Goal: Task Accomplishment & Management: Use online tool/utility

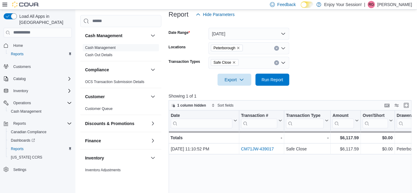
scroll to position [82, 0]
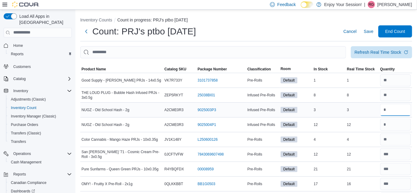
click at [407, 109] on input "number" at bounding box center [395, 110] width 31 height 12
click at [377, 47] on span "Refresh Real Time Stock" at bounding box center [381, 52] width 54 height 12
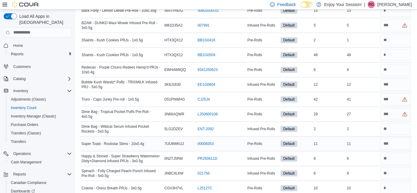
scroll to position [2133, 0]
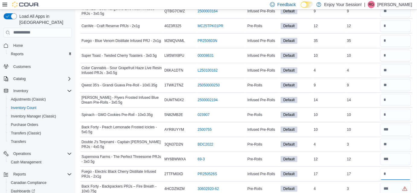
click at [394, 168] on input "number" at bounding box center [395, 174] width 31 height 12
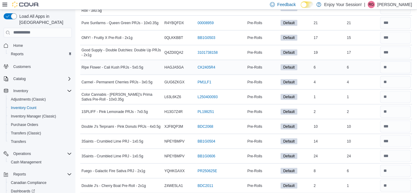
scroll to position [0, 0]
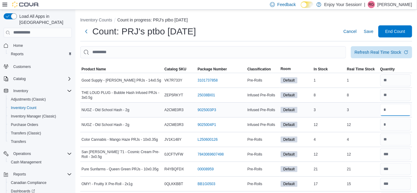
click at [397, 109] on input "number" at bounding box center [395, 110] width 31 height 12
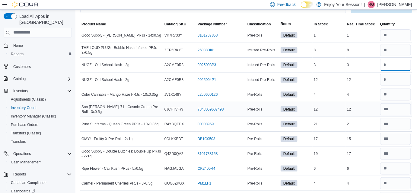
scroll to position [49, 0]
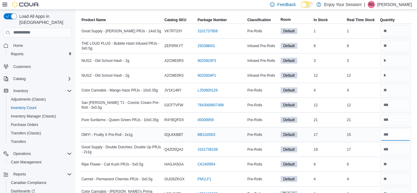
click at [403, 136] on input "number" at bounding box center [395, 134] width 31 height 12
type input "**"
click at [411, 150] on input "number" at bounding box center [395, 149] width 31 height 12
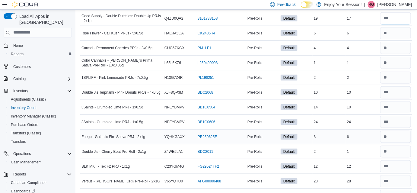
scroll to position [188, 0]
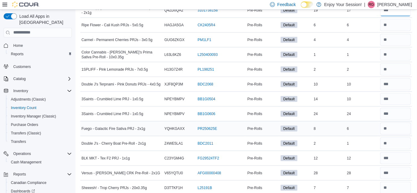
type input "**"
click at [402, 125] on input "number" at bounding box center [395, 128] width 31 height 12
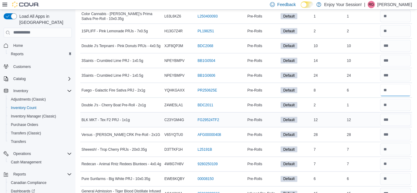
scroll to position [232, 0]
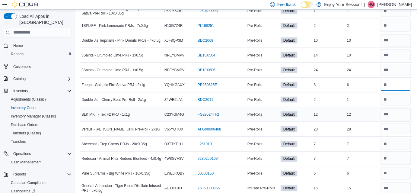
type input "*"
click at [363, 155] on div "7" at bounding box center [362, 158] width 33 height 7
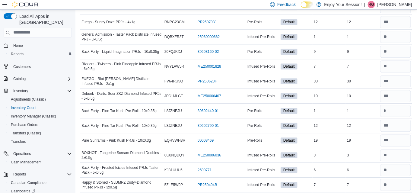
scroll to position [503, 0]
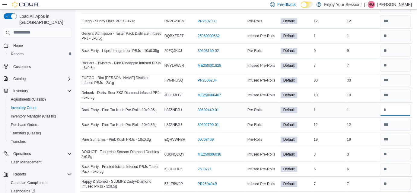
click at [395, 106] on input "number" at bounding box center [395, 110] width 31 height 12
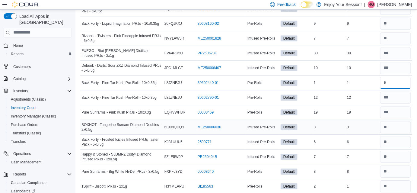
scroll to position [534, 0]
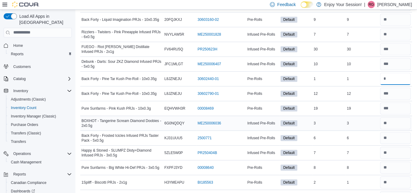
type input "*"
click at [346, 155] on td "In Stock 7" at bounding box center [328, 152] width 33 height 15
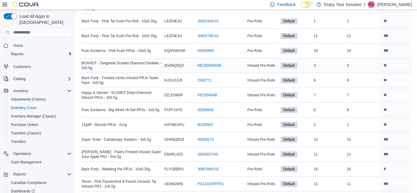
scroll to position [596, 0]
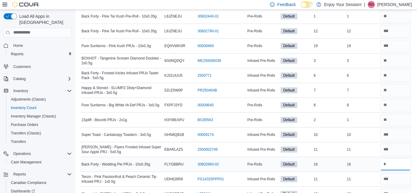
click at [405, 160] on input "number" at bounding box center [395, 164] width 31 height 12
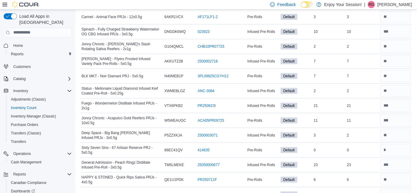
scroll to position [896, 0]
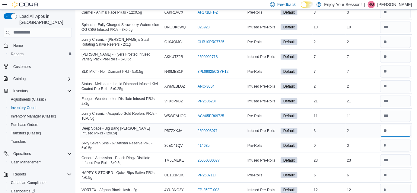
click at [400, 125] on input "number" at bounding box center [395, 131] width 31 height 12
type input "*"
click at [368, 153] on td "Real Time Stock 23" at bounding box center [362, 160] width 33 height 15
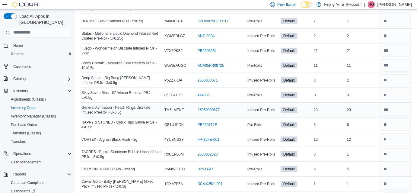
scroll to position [947, 0]
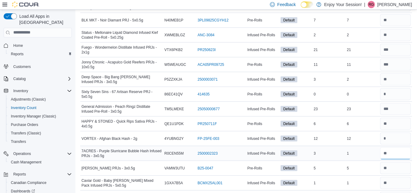
click at [396, 149] on input "number" at bounding box center [395, 153] width 31 height 12
type input "*"
click at [355, 165] on div "5" at bounding box center [362, 167] width 33 height 7
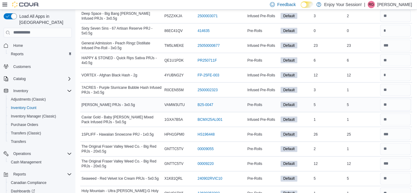
scroll to position [1011, 0]
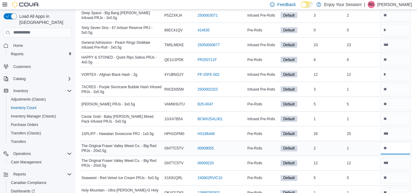
click at [392, 144] on input "number" at bounding box center [395, 148] width 31 height 12
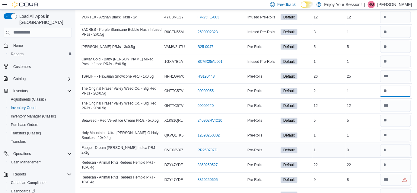
scroll to position [1075, 0]
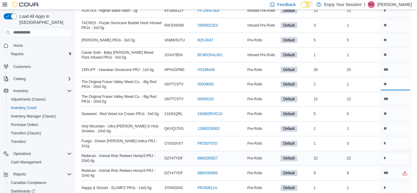
type input "*"
click at [398, 152] on input "number" at bounding box center [395, 158] width 31 height 12
click at [394, 167] on input "number" at bounding box center [395, 173] width 31 height 12
type input "*"
click at [363, 170] on div "8" at bounding box center [362, 173] width 33 height 7
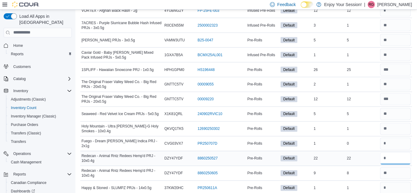
click at [400, 152] on input "number" at bounding box center [395, 158] width 31 height 12
click at [402, 167] on input "number" at bounding box center [395, 173] width 31 height 12
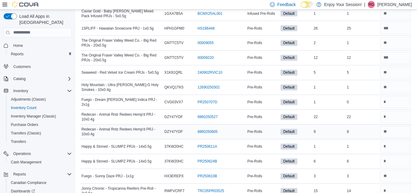
scroll to position [1117, 0]
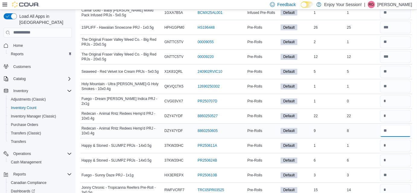
click at [403, 127] on input "number" at bounding box center [395, 131] width 31 height 12
type input "*"
click at [395, 141] on input "number" at bounding box center [395, 146] width 31 height 12
type input "*"
click at [402, 156] on input "number" at bounding box center [395, 160] width 31 height 12
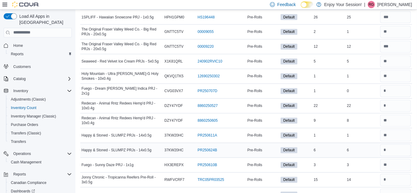
scroll to position [1130, 0]
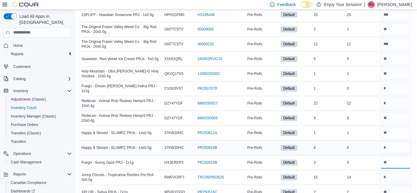
click at [402, 157] on input "number" at bounding box center [395, 163] width 31 height 12
type input "*"
click at [374, 148] on td "Real Time Stock 6" at bounding box center [362, 147] width 33 height 15
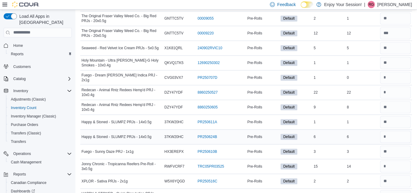
scroll to position [1168, 0]
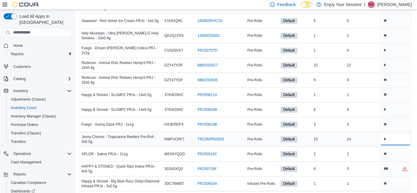
click at [401, 134] on input "number" at bounding box center [395, 139] width 31 height 12
type input "*"
click at [367, 150] on div "2" at bounding box center [362, 153] width 33 height 7
click at [399, 163] on input "number" at bounding box center [395, 169] width 31 height 12
type input "*"
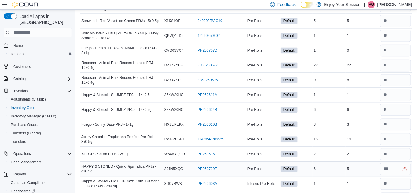
click at [368, 166] on td "Real Time Stock 5" at bounding box center [362, 168] width 33 height 15
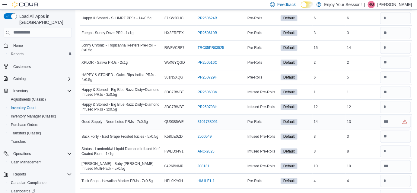
scroll to position [1260, 0]
click at [397, 115] on input "number" at bounding box center [395, 121] width 31 height 12
type input "*"
click at [396, 145] on input "number" at bounding box center [395, 151] width 31 height 12
type input "*"
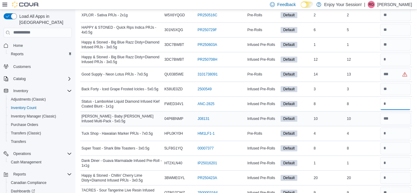
scroll to position [1307, 0]
click at [399, 142] on input "number" at bounding box center [395, 148] width 31 height 12
type input "*"
click at [399, 157] on input "number" at bounding box center [395, 163] width 31 height 12
click at [402, 173] on input "number" at bounding box center [395, 177] width 31 height 12
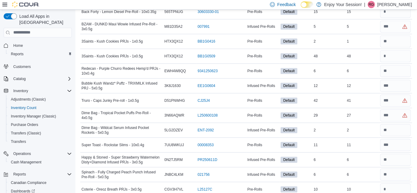
scroll to position [2133, 0]
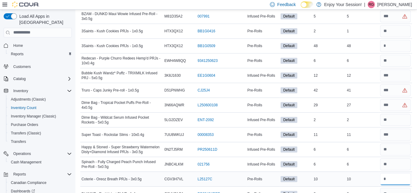
click at [402, 173] on input "number" at bounding box center [395, 179] width 31 height 12
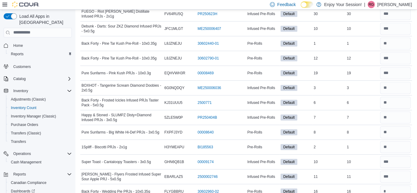
scroll to position [689, 0]
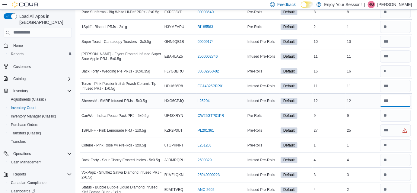
click at [398, 98] on input "number" at bounding box center [395, 101] width 31 height 12
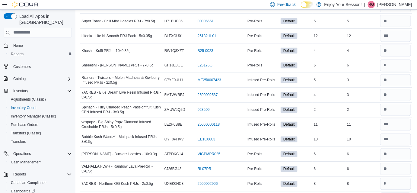
scroll to position [1377, 0]
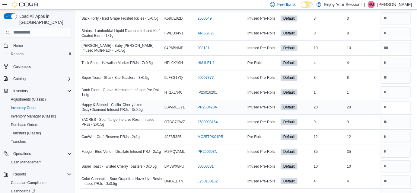
click at [398, 101] on input "number" at bounding box center [395, 107] width 31 height 12
type input "*"
click at [405, 145] on input "number" at bounding box center [395, 151] width 31 height 12
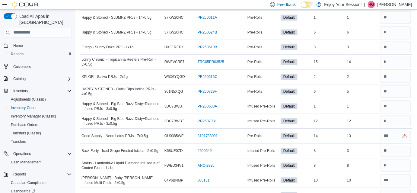
scroll to position [1424, 0]
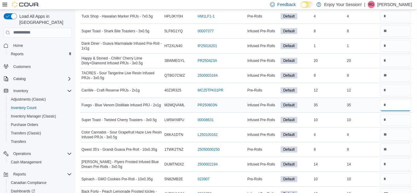
click at [402, 101] on input "number" at bounding box center [395, 105] width 31 height 12
type input "**"
click at [400, 114] on input "number" at bounding box center [395, 120] width 31 height 12
type input "**"
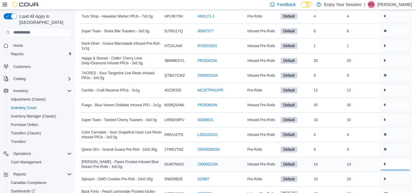
click at [398, 158] on input "number" at bounding box center [395, 164] width 31 height 12
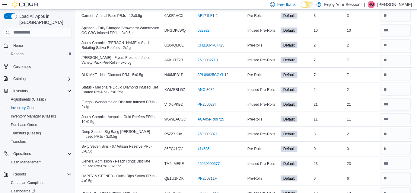
scroll to position [1554, 0]
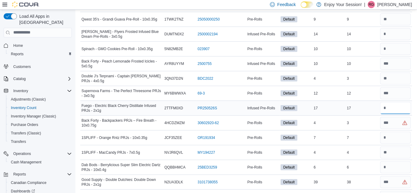
click at [394, 102] on input "number" at bounding box center [395, 108] width 31 height 12
type input "*"
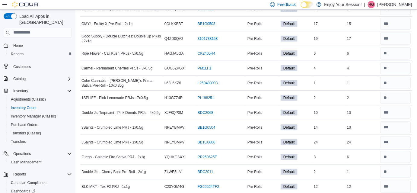
scroll to position [718, 0]
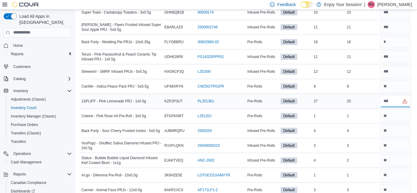
click at [391, 96] on input "number" at bounding box center [395, 101] width 31 height 12
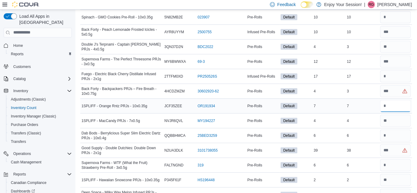
click at [391, 100] on input "number" at bounding box center [395, 106] width 31 height 12
type input "*"
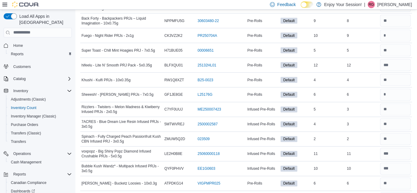
scroll to position [1613, 0]
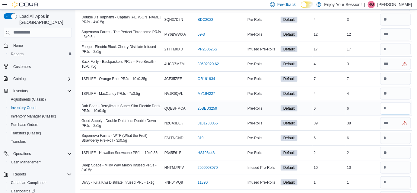
click at [398, 102] on input "number" at bounding box center [395, 108] width 31 height 12
type input "*"
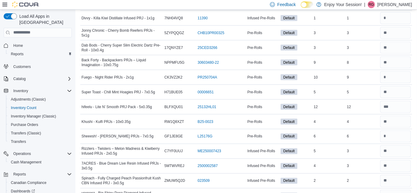
scroll to position [1277, 0]
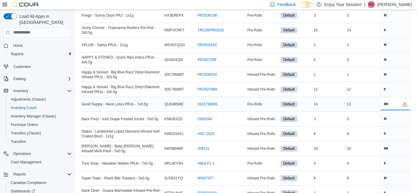
click at [399, 98] on input "number" at bounding box center [395, 104] width 31 height 12
type input "*"
click at [399, 113] on input "number" at bounding box center [395, 119] width 31 height 12
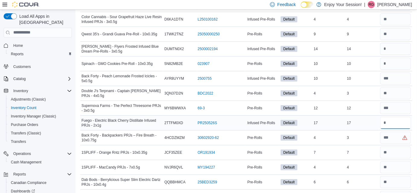
click at [398, 117] on input "number" at bounding box center [395, 123] width 31 height 12
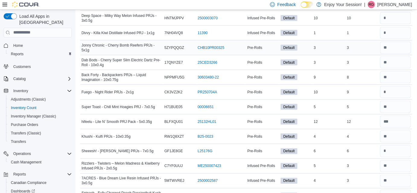
scroll to position [1894, 0]
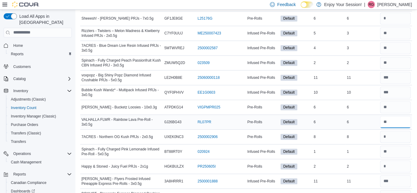
click at [398, 116] on input "number" at bounding box center [395, 122] width 31 height 12
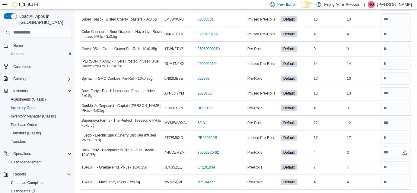
scroll to position [2114, 0]
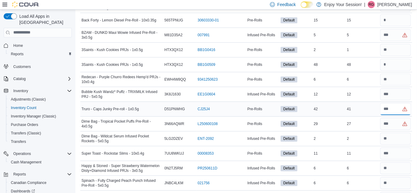
click at [398, 103] on input "number" at bounding box center [395, 109] width 31 height 12
type input "**"
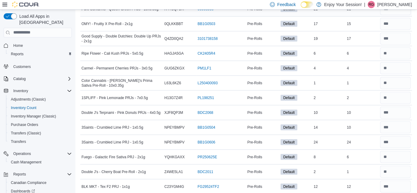
scroll to position [718, 0]
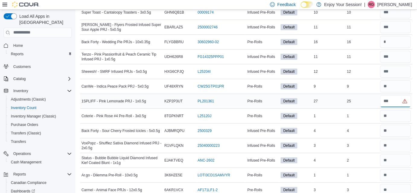
click at [398, 99] on input "number" at bounding box center [395, 101] width 31 height 12
type input "*"
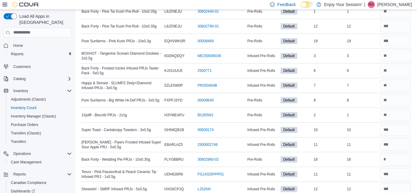
scroll to position [1409, 0]
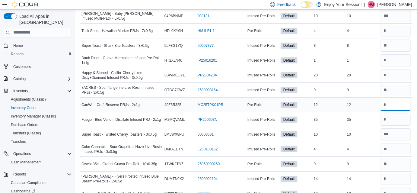
click at [402, 99] on input "number" at bounding box center [395, 105] width 31 height 12
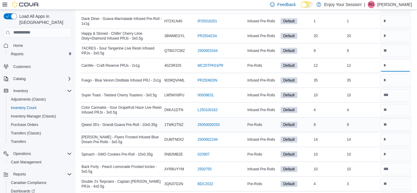
scroll to position [1455, 0]
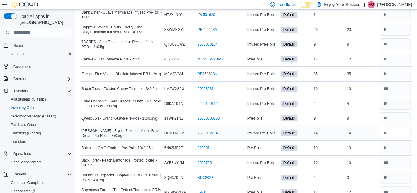
click at [404, 127] on input "number" at bounding box center [395, 133] width 31 height 12
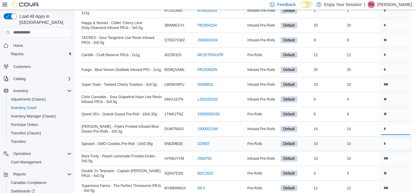
scroll to position [1458, 0]
click at [387, 49] on input "number" at bounding box center [395, 55] width 31 height 12
type input "**"
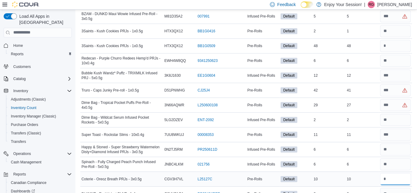
click at [398, 173] on input "number" at bounding box center [395, 179] width 31 height 12
type input "**"
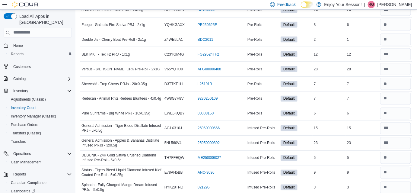
scroll to position [1953, 0]
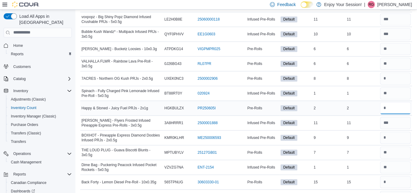
click at [394, 102] on input "number" at bounding box center [395, 108] width 31 height 12
type input "*"
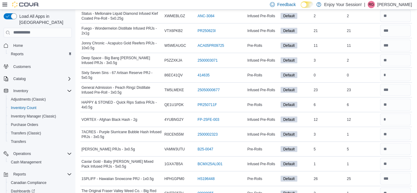
scroll to position [1230, 0]
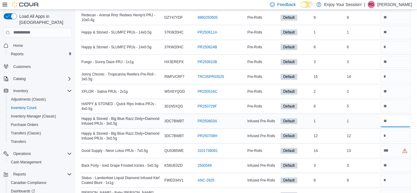
click at [397, 115] on input "number" at bounding box center [395, 121] width 31 height 12
click at [398, 130] on input "number" at bounding box center [395, 136] width 31 height 12
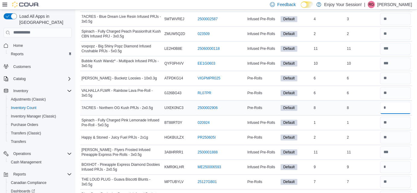
click at [403, 102] on input "number" at bounding box center [395, 108] width 31 height 12
type input "*"
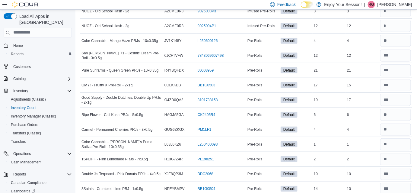
scroll to position [1627, 0]
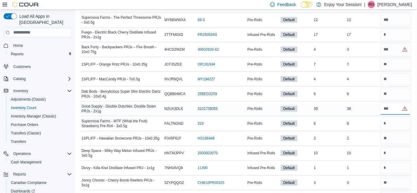
click at [401, 103] on input "number" at bounding box center [395, 109] width 31 height 12
type input "*"
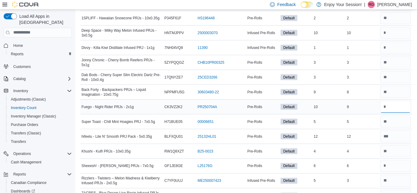
click at [401, 101] on input "number" at bounding box center [395, 107] width 31 height 12
type input "*"
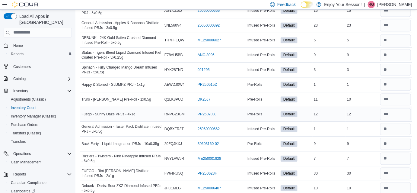
scroll to position [2056, 0]
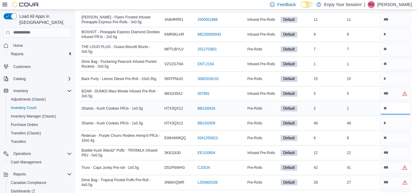
click at [401, 102] on input "number" at bounding box center [395, 108] width 31 height 12
type input "*"
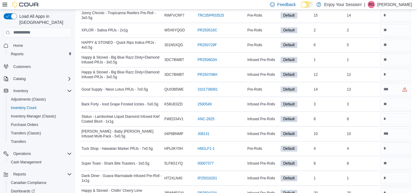
scroll to position [1569, 0]
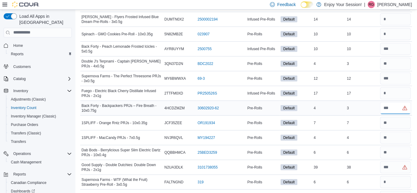
click at [395, 104] on input "number" at bounding box center [395, 108] width 31 height 12
type input "*"
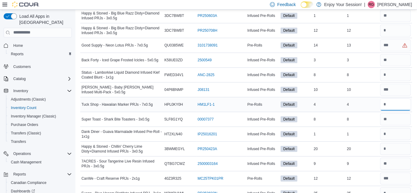
click at [401, 98] on input "number" at bounding box center [395, 104] width 31 height 12
type input "*"
click at [407, 128] on input "number" at bounding box center [395, 134] width 31 height 12
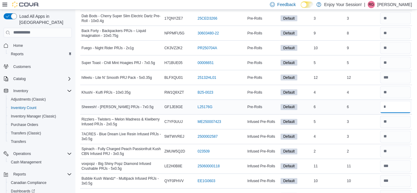
click at [396, 101] on input "number" at bounding box center [395, 107] width 31 height 12
type input "*"
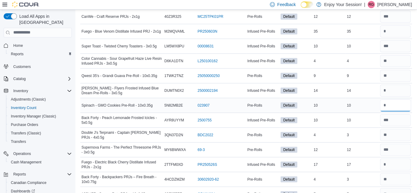
click at [398, 99] on input "number" at bounding box center [395, 105] width 31 height 12
type input "**"
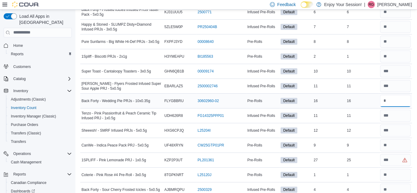
click at [394, 95] on input "number" at bounding box center [395, 101] width 31 height 12
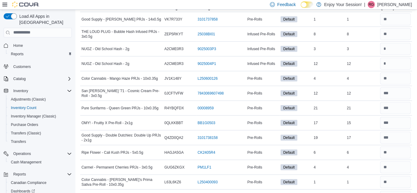
scroll to position [0, 0]
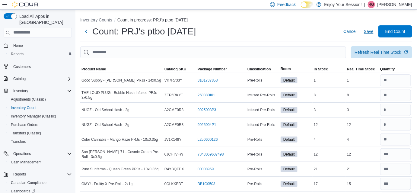
type input "**"
click at [373, 33] on span "Save" at bounding box center [369, 31] width 10 height 6
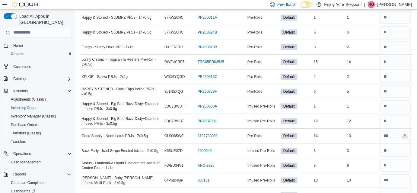
scroll to position [1480, 0]
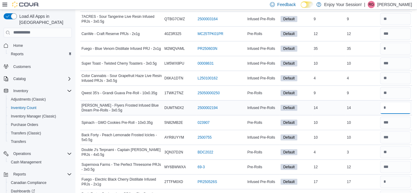
click at [403, 102] on input "number" at bounding box center [395, 108] width 31 height 12
type input "**"
type input "*"
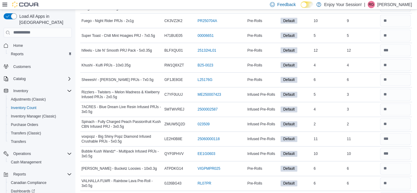
scroll to position [1970, 0]
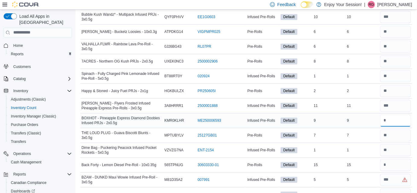
click at [395, 114] on input "number" at bounding box center [395, 120] width 31 height 12
type input "*"
click at [346, 146] on div "1" at bounding box center [328, 149] width 33 height 7
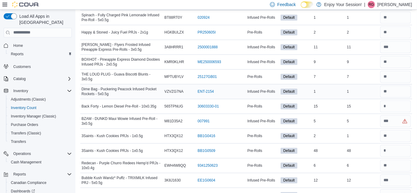
scroll to position [2029, 0]
click at [395, 115] on input "number" at bounding box center [395, 121] width 31 height 12
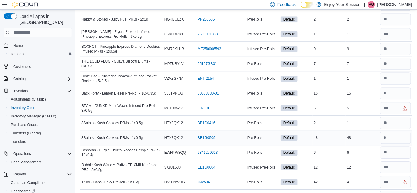
scroll to position [1363, 0]
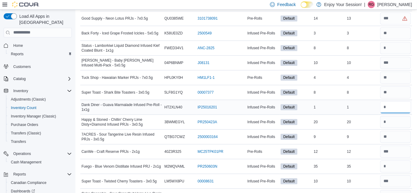
click at [402, 103] on input "number" at bounding box center [395, 107] width 31 height 12
type input "*"
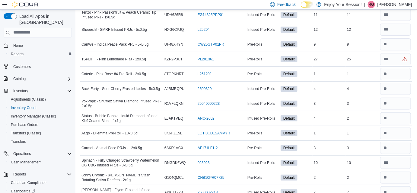
scroll to position [1688, 0]
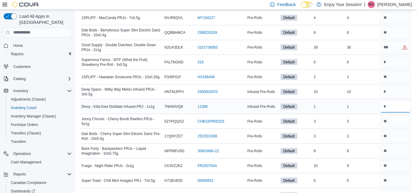
click at [393, 100] on input "number" at bounding box center [395, 106] width 31 height 12
type input "*"
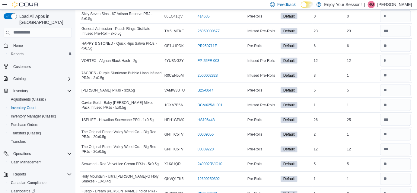
drag, startPoint x: 383, startPoint y: 100, endPoint x: 310, endPoint y: -11, distance: 132.4
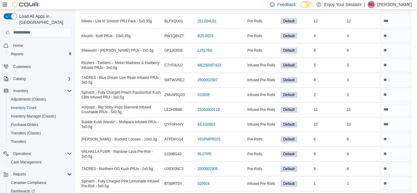
scroll to position [1671, 0]
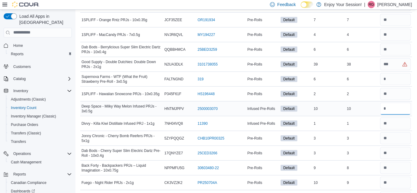
click at [397, 103] on input "number" at bounding box center [395, 109] width 31 height 12
type input "**"
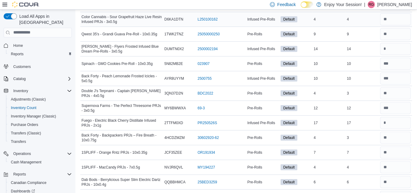
scroll to position [1642, 0]
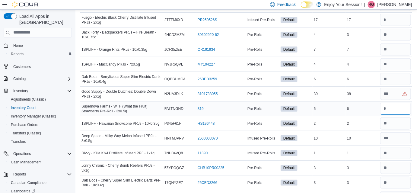
click at [391, 103] on input "number" at bounding box center [395, 109] width 31 height 12
type input "*"
click at [363, 145] on td "Real Time Stock 1" at bounding box center [362, 152] width 33 height 15
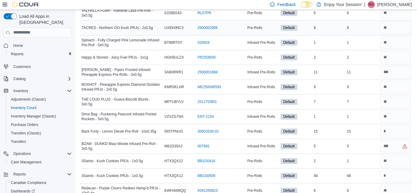
scroll to position [2005, 0]
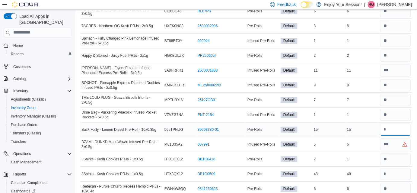
click at [396, 123] on input "number" at bounding box center [395, 129] width 31 height 12
type input "*"
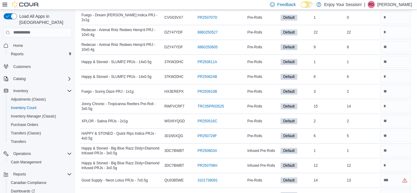
scroll to position [2129, 0]
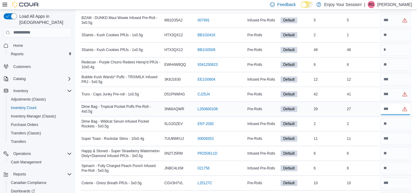
click at [390, 103] on input "number" at bounding box center [395, 109] width 31 height 12
type input "*"
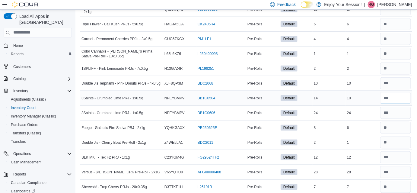
click at [396, 96] on input "number" at bounding box center [395, 98] width 31 height 12
type input "**"
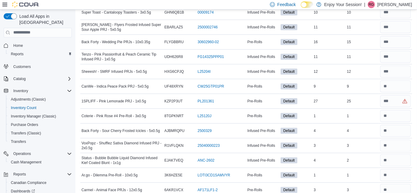
scroll to position [2026, 0]
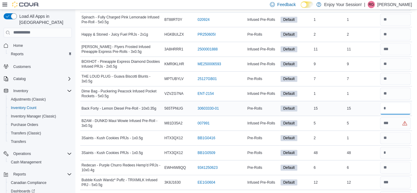
click at [396, 102] on input "number" at bounding box center [395, 108] width 31 height 12
type input "*"
type input "**"
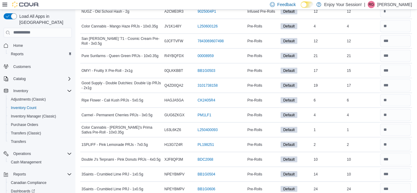
scroll to position [0, 0]
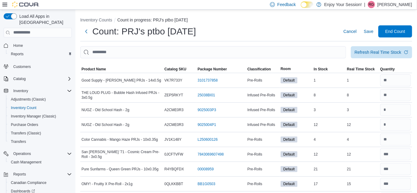
click at [250, 117] on td "Infused Pre-Rolls" at bounding box center [262, 124] width 33 height 15
click at [367, 36] on button "Save" at bounding box center [368, 31] width 14 height 12
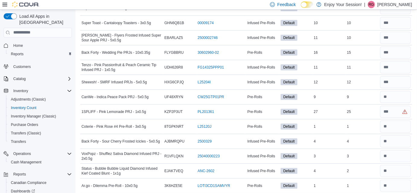
scroll to position [709, 0]
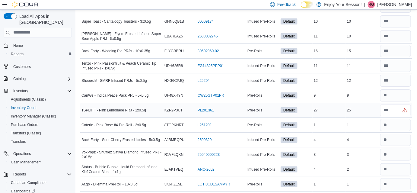
click at [401, 109] on input "number" at bounding box center [395, 110] width 31 height 12
type input "*"
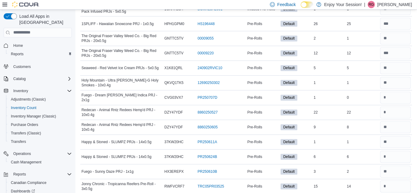
scroll to position [1124, 0]
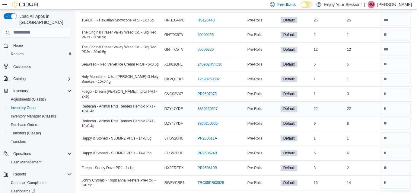
type input "**"
click at [398, 107] on input "number" at bounding box center [395, 109] width 31 height 12
type input "**"
click at [342, 150] on div "6" at bounding box center [328, 153] width 33 height 7
click at [401, 124] on div at bounding box center [395, 123] width 33 height 14
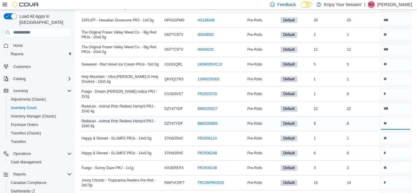
click at [404, 118] on input "number" at bounding box center [395, 124] width 31 height 12
type input "*"
click at [357, 131] on td "Real Time Stock 1" at bounding box center [362, 138] width 33 height 15
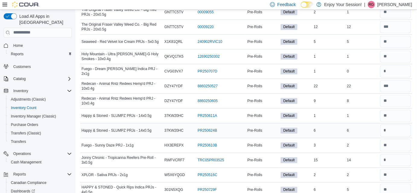
scroll to position [1148, 0]
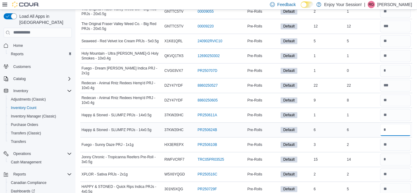
click at [405, 124] on input "number" at bounding box center [395, 130] width 31 height 12
type input "*"
click at [396, 155] on input "number" at bounding box center [395, 159] width 31 height 12
type input "*"
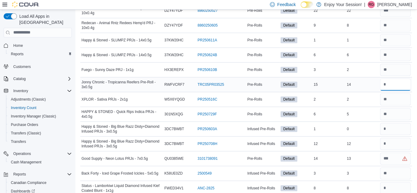
scroll to position [1223, 0]
type input "**"
click at [397, 152] on input "number" at bounding box center [395, 158] width 31 height 12
type input "*"
type input "**"
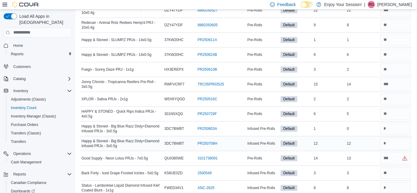
click at [312, 139] on div "Default" at bounding box center [295, 143] width 33 height 8
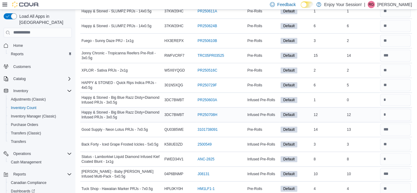
scroll to position [1252, 0]
click at [406, 152] on input "number" at bounding box center [395, 158] width 31 height 12
type input "*"
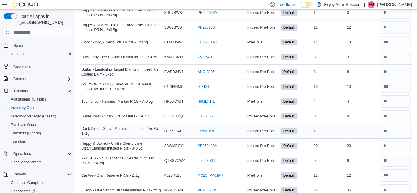
scroll to position [1340, 0]
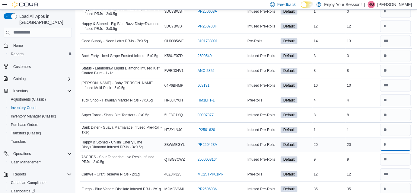
click at [401, 139] on input "number" at bounding box center [395, 144] width 31 height 12
type input "*"
type input "**"
click at [400, 183] on input "number" at bounding box center [395, 189] width 31 height 12
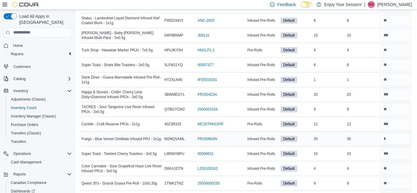
scroll to position [1391, 0]
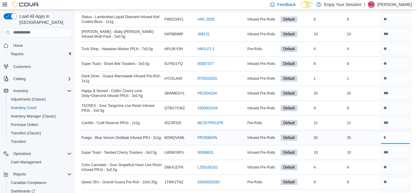
click at [408, 132] on input "number" at bounding box center [395, 138] width 31 height 12
click at [253, 149] on div "Infused Pre-Rolls" at bounding box center [262, 152] width 33 height 7
click at [411, 132] on input "number" at bounding box center [395, 138] width 31 height 12
type input "*"
type input "**"
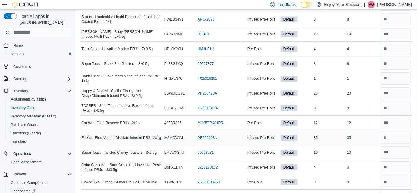
click at [351, 135] on td "Real Time Stock 35" at bounding box center [362, 137] width 33 height 15
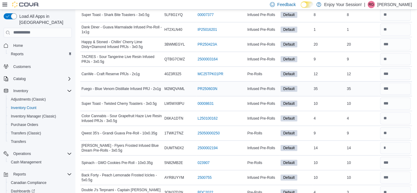
scroll to position [1442, 0]
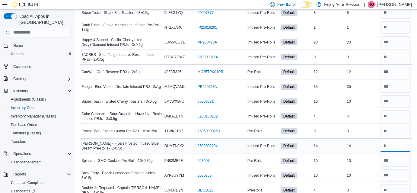
click at [402, 140] on input "number" at bounding box center [395, 146] width 31 height 12
type input "*"
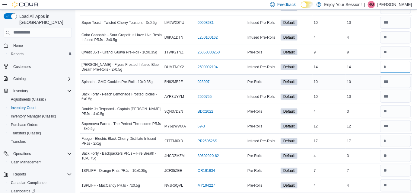
scroll to position [1523, 0]
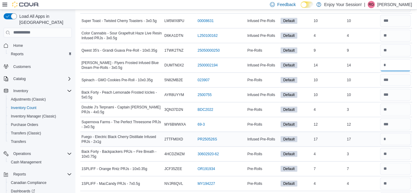
type input "**"
click at [408, 133] on input "number" at bounding box center [395, 139] width 31 height 12
type input "*"
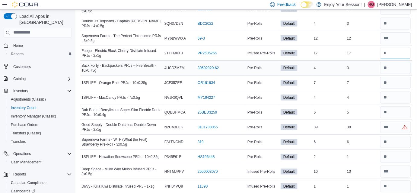
scroll to position [1612, 0]
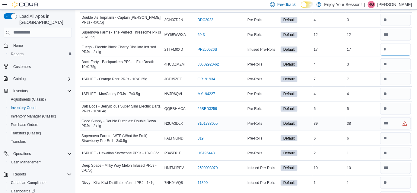
type input "**"
click at [409, 117] on input "number" at bounding box center [395, 123] width 31 height 12
click at [400, 117] on input "number" at bounding box center [395, 123] width 31 height 12
type input "*"
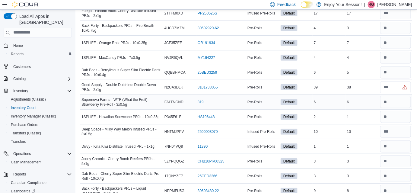
scroll to position [1651, 0]
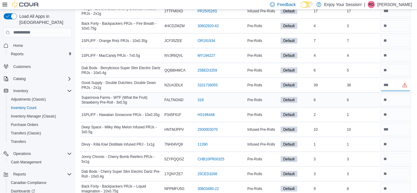
type input "**"
click at [330, 137] on td "In Stock 1" at bounding box center [328, 144] width 33 height 15
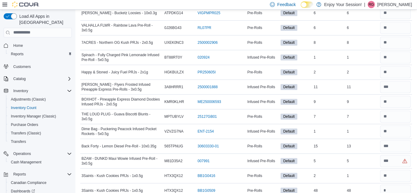
scroll to position [1991, 0]
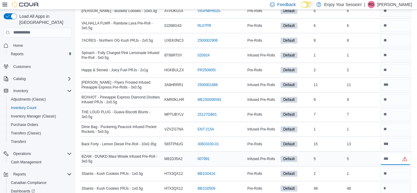
click at [398, 153] on input "number" at bounding box center [395, 159] width 31 height 12
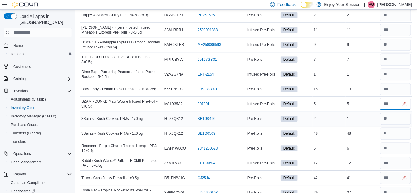
scroll to position [2064, 0]
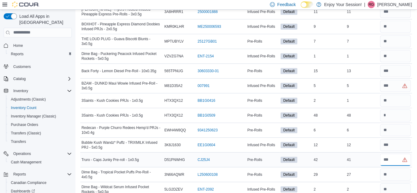
click at [396, 154] on input "number" at bounding box center [395, 160] width 31 height 12
click at [325, 167] on td "In Stock 29" at bounding box center [328, 174] width 33 height 15
click at [398, 154] on input "number" at bounding box center [395, 160] width 31 height 12
type input "*"
type input "**"
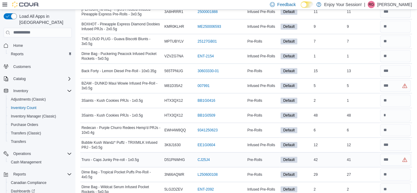
click at [333, 156] on div "42" at bounding box center [328, 159] width 33 height 7
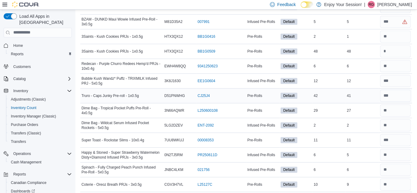
scroll to position [2133, 0]
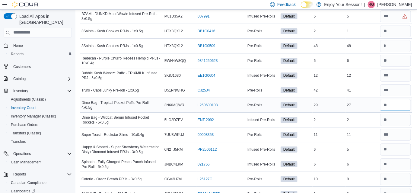
click at [402, 99] on input "number" at bounding box center [395, 105] width 31 height 12
type input "**"
click at [331, 146] on div "6" at bounding box center [328, 149] width 33 height 7
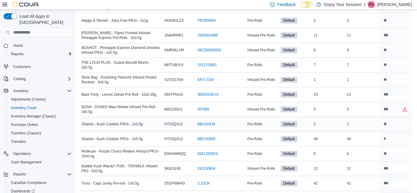
scroll to position [2045, 0]
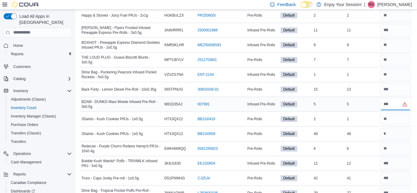
click at [402, 98] on input "number" at bounding box center [395, 104] width 31 height 12
type input "*"
click at [333, 126] on td "In Stock 48" at bounding box center [328, 133] width 33 height 15
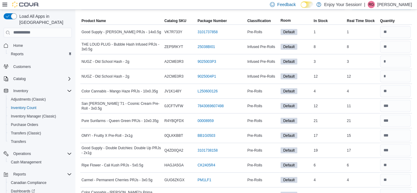
scroll to position [0, 0]
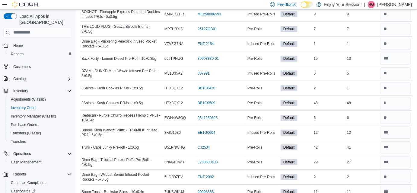
scroll to position [2077, 0]
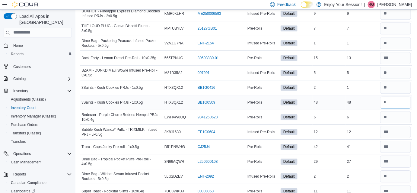
click at [398, 96] on input "number" at bounding box center [395, 102] width 31 height 12
type input "*"
click at [330, 125] on td "In Stock 12" at bounding box center [328, 131] width 33 height 15
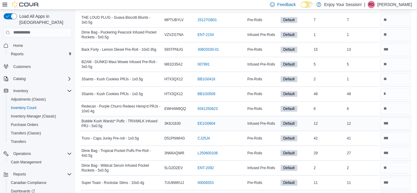
scroll to position [2080, 0]
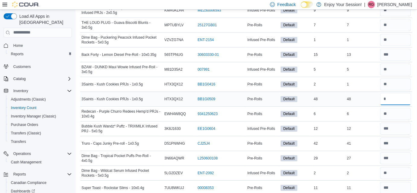
click at [395, 93] on input "number" at bounding box center [395, 99] width 31 height 12
type input "*"
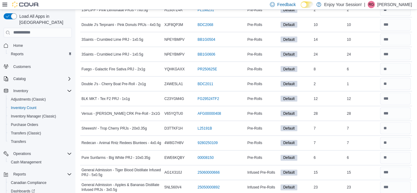
scroll to position [0, 0]
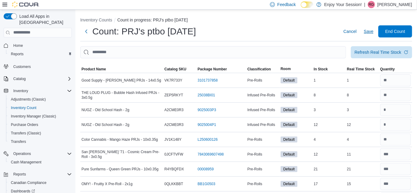
type input "**"
click at [368, 28] on span "Save" at bounding box center [369, 31] width 10 height 6
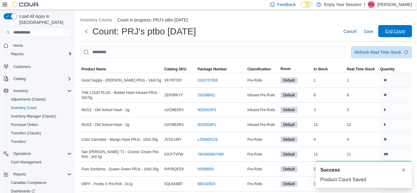
click at [398, 34] on span "End Count" at bounding box center [395, 31] width 27 height 12
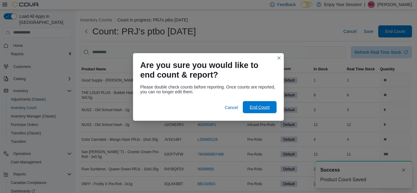
click at [271, 109] on span "End Count" at bounding box center [259, 107] width 27 height 12
